Goal: Task Accomplishment & Management: Use online tool/utility

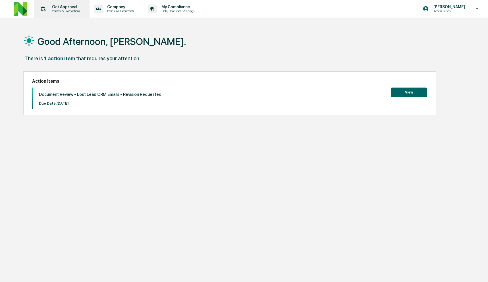
click at [61, 9] on p "Get Approval" at bounding box center [64, 7] width 35 height 5
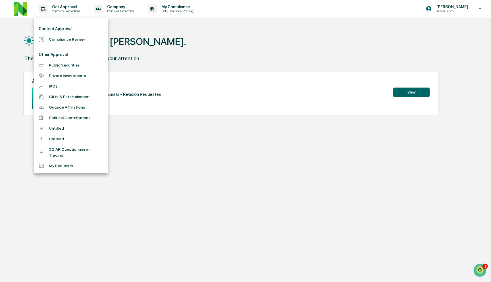
click at [65, 38] on li "Compliance Review" at bounding box center [71, 39] width 74 height 11
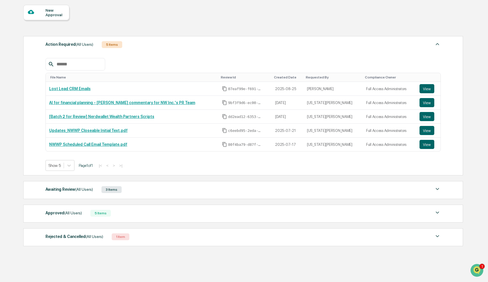
scroll to position [62, 0]
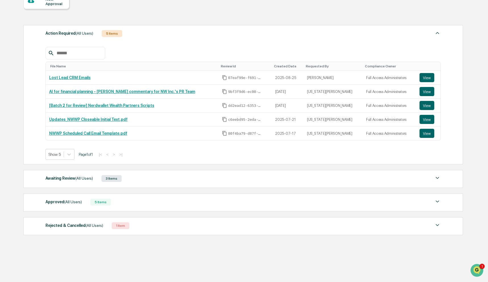
click at [262, 181] on div "Awaiting Review (All Users) 3 Items" at bounding box center [242, 178] width 395 height 8
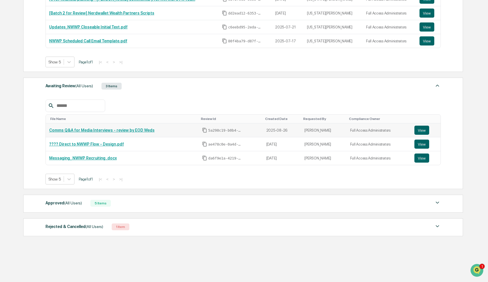
scroll to position [155, 0]
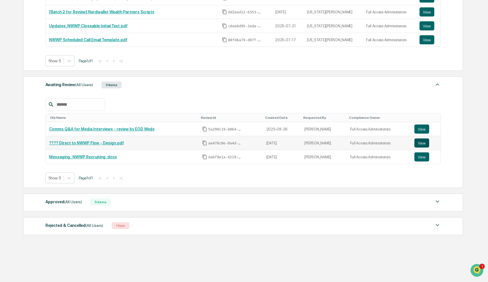
click at [422, 141] on button "View" at bounding box center [421, 142] width 15 height 9
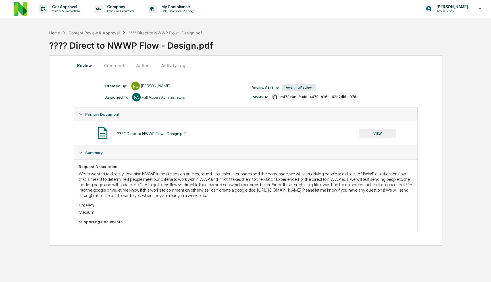
click at [118, 66] on button "Comments" at bounding box center [115, 65] width 32 height 14
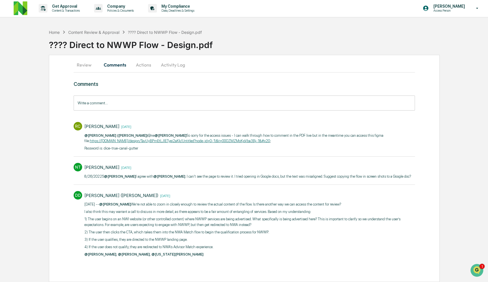
scroll to position [5, 0]
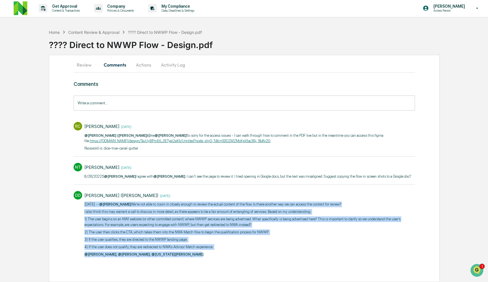
drag, startPoint x: 83, startPoint y: 204, endPoint x: 229, endPoint y: 252, distance: 153.6
click at [229, 252] on div "DD DeeAnn Mays (Dempsey) 2 days ago 8/26/2025 -- @Rachel Carlisle We’re not abl…" at bounding box center [244, 223] width 341 height 71
copy div "8/26/2025 -- @Rachel Carlisle We’re not able to zoom in closely enough to revie…"
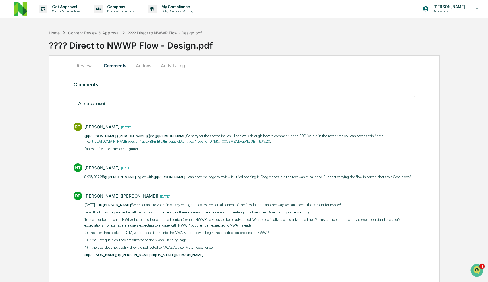
click at [77, 33] on div "Content Review & Approval" at bounding box center [93, 32] width 51 height 5
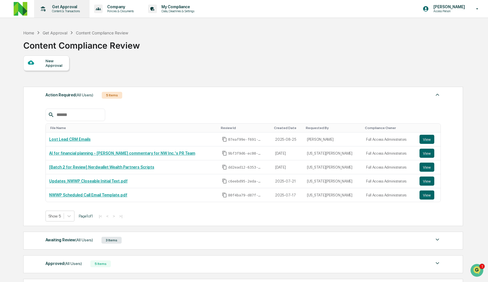
click at [59, 14] on div "Get Approval Content & Transactions" at bounding box center [61, 9] width 50 height 18
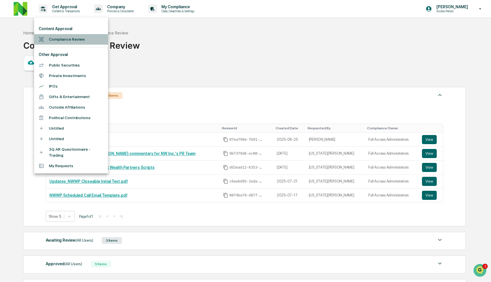
click at [65, 37] on li "Compliance Review" at bounding box center [71, 39] width 74 height 11
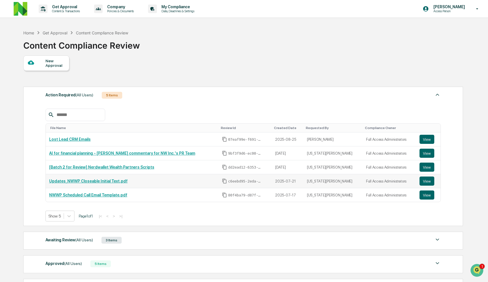
scroll to position [62, 0]
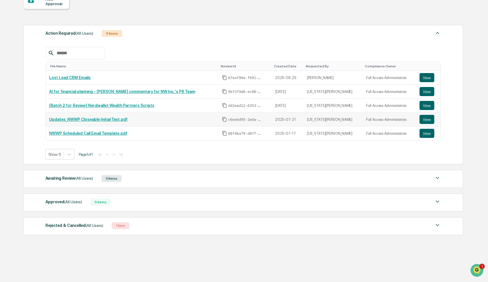
click at [176, 177] on div "Awaiting Review (All Users) 3 Items" at bounding box center [242, 178] width 395 height 8
